Goal: Obtain resource: Download file/media

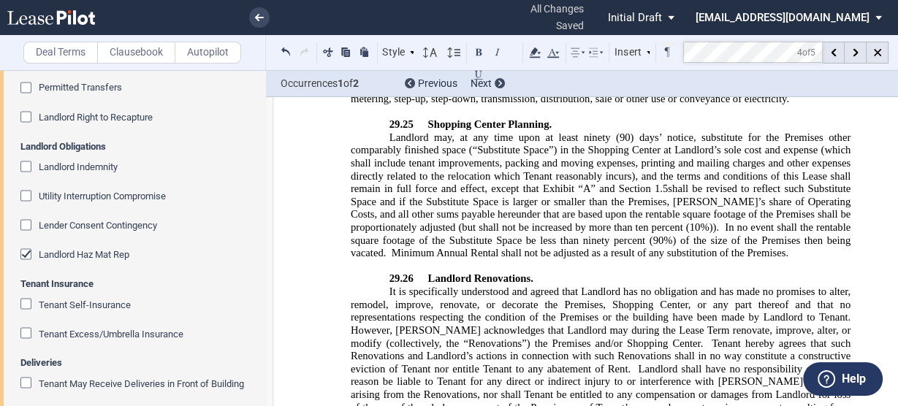
scroll to position [26236, 0]
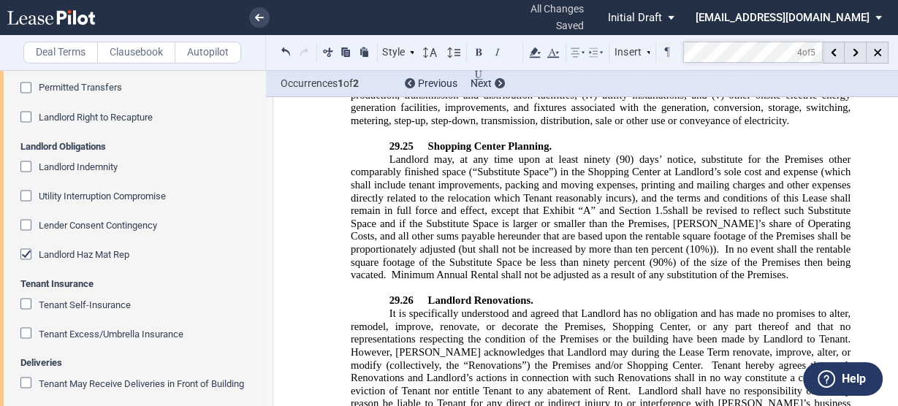
drag, startPoint x: 419, startPoint y: 275, endPoint x: 381, endPoint y: 188, distance: 95.3
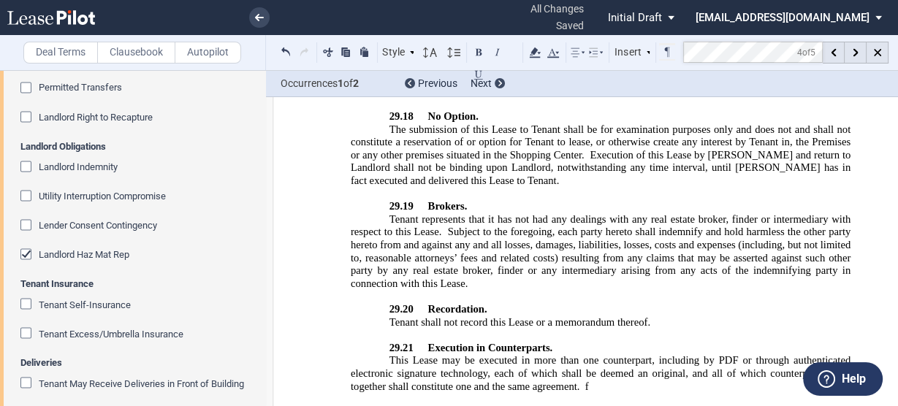
scroll to position [25636, 0]
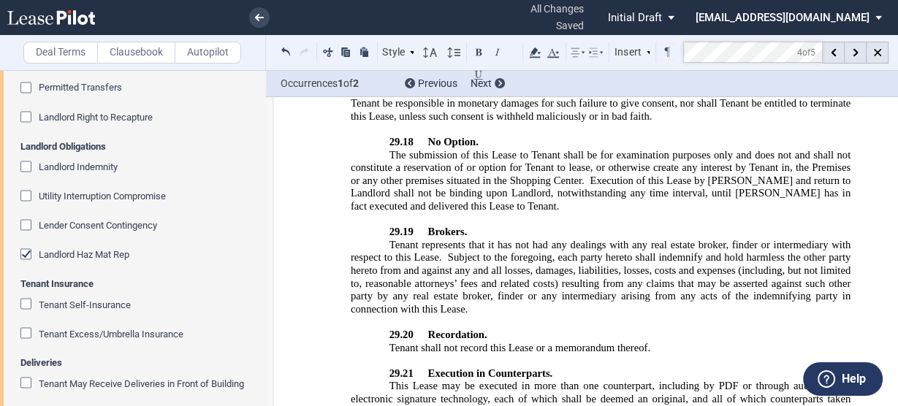
drag, startPoint x: 582, startPoint y: 196, endPoint x: 789, endPoint y: 155, distance: 210.7
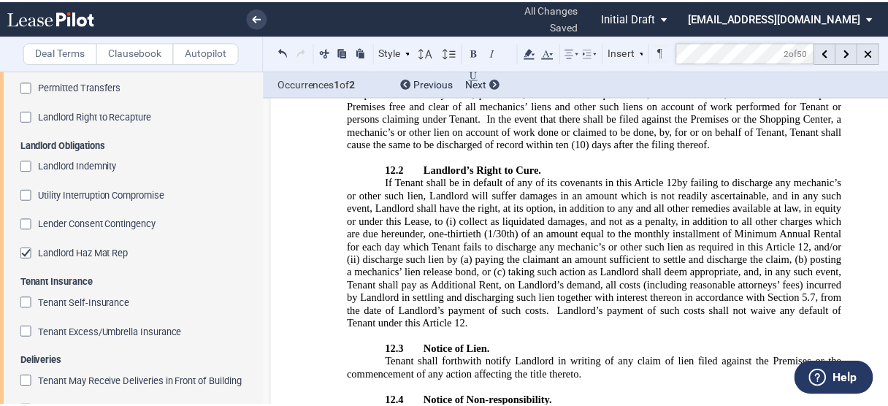
scroll to position [11299, 0]
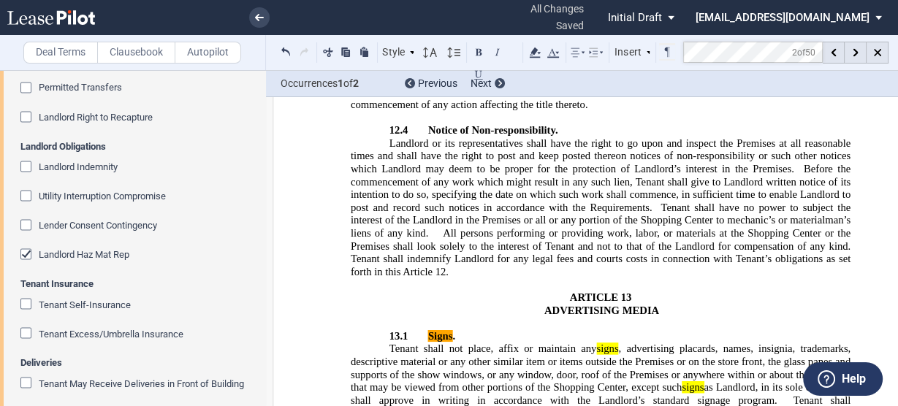
drag, startPoint x: 718, startPoint y: 284, endPoint x: 416, endPoint y: 325, distance: 304.5
click at [416, 343] on p "Tenant shall not place, affix or maintain any signs , advertising placards, nam…" at bounding box center [601, 407] width 500 height 129
click at [240, 96] on div "Permitted Transfers" at bounding box center [138, 88] width 237 height 15
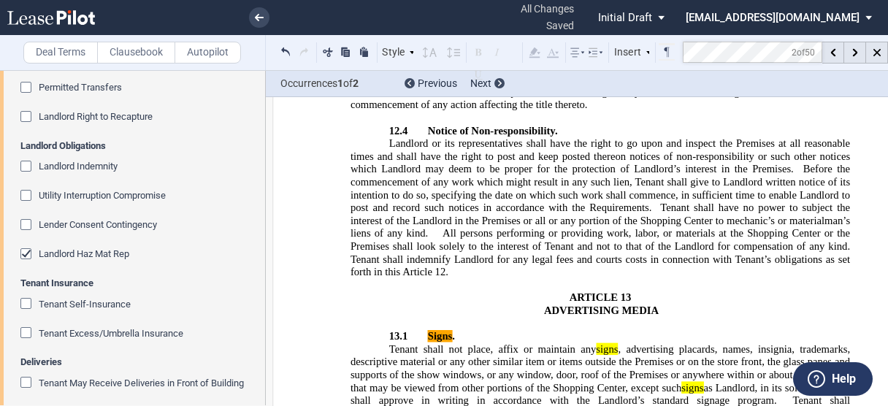
click at [870, 15] on md-select "ahull@dlcmgmt.com Change Password 2-Factor Authentication Sign Out" at bounding box center [784, 16] width 200 height 33
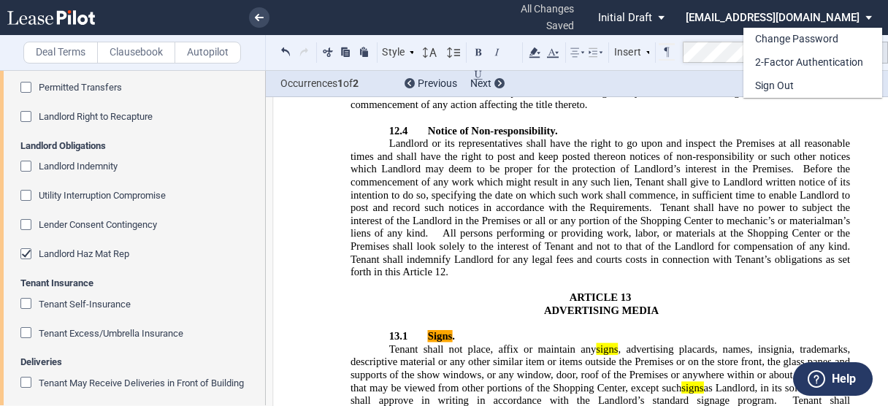
click at [870, 15] on div "Change Password 2-Factor Authentication Sign Out" at bounding box center [819, 52] width 151 height 92
click at [651, 83] on md-backdrop at bounding box center [444, 203] width 888 height 406
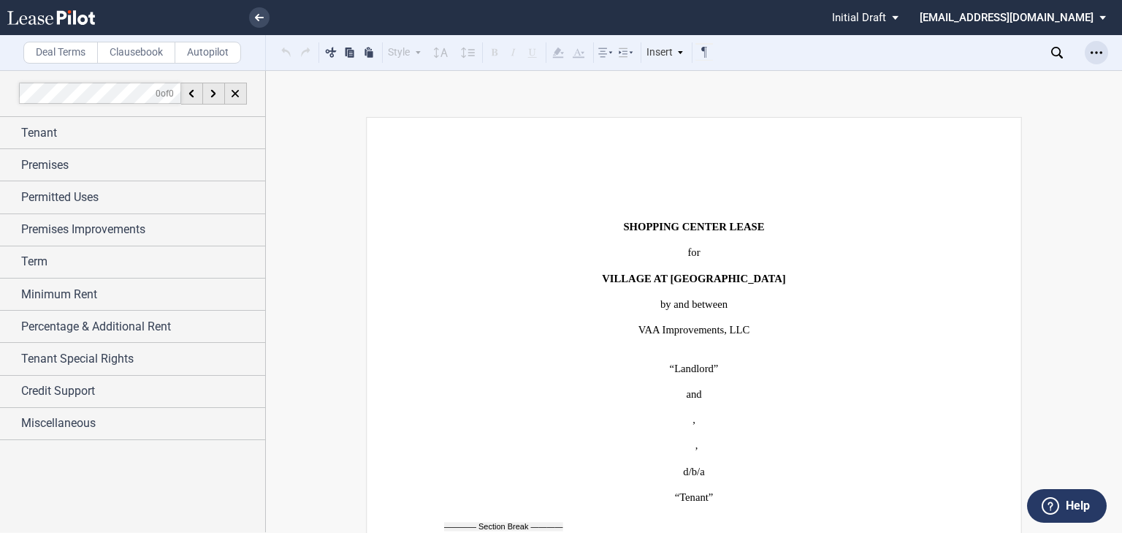
click at [888, 50] on icon "Open Lease options menu" at bounding box center [1097, 53] width 12 height 12
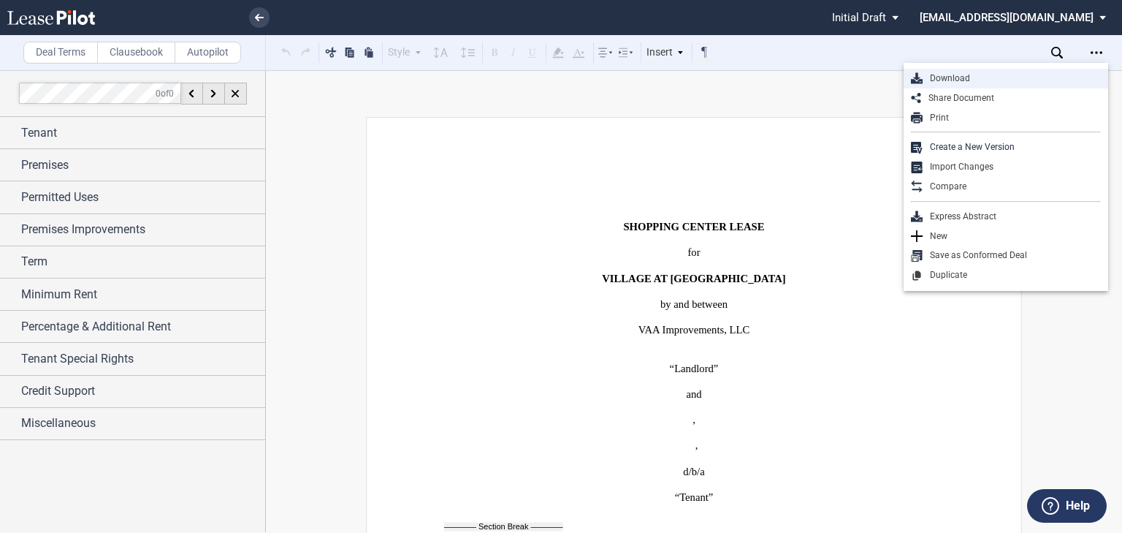
click at [888, 77] on div "Download" at bounding box center [1012, 78] width 178 height 12
